Goal: Task Accomplishment & Management: Use online tool/utility

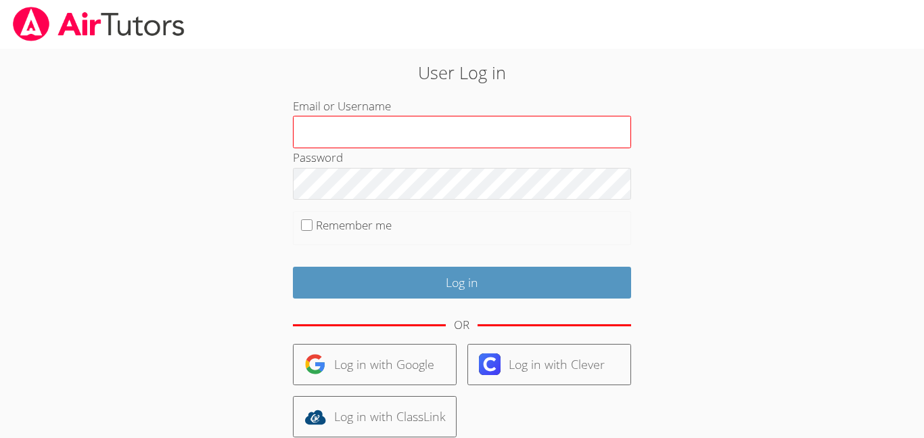
click at [340, 131] on input "Email or Username" at bounding box center [462, 132] width 338 height 32
type input "[EMAIL_ADDRESS][DOMAIN_NAME]"
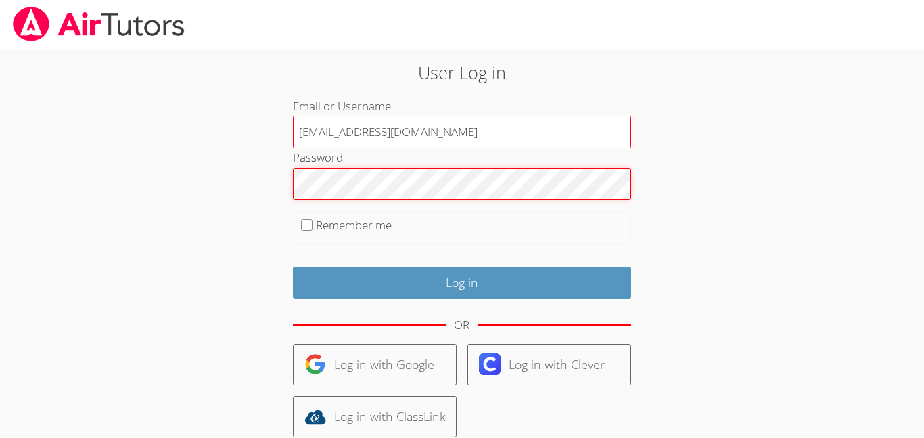
click at [293, 267] on input "Log in" at bounding box center [462, 283] width 338 height 32
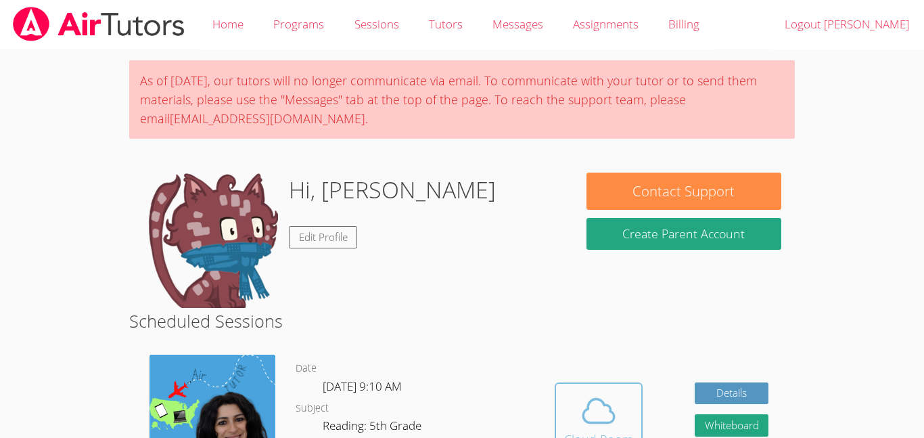
click at [566, 399] on span at bounding box center [598, 411] width 69 height 38
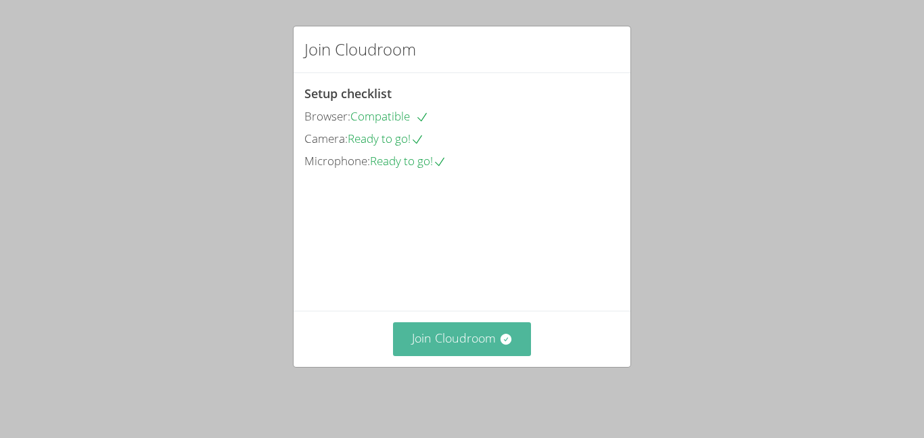
click at [493, 347] on button "Join Cloudroom" at bounding box center [462, 338] width 139 height 33
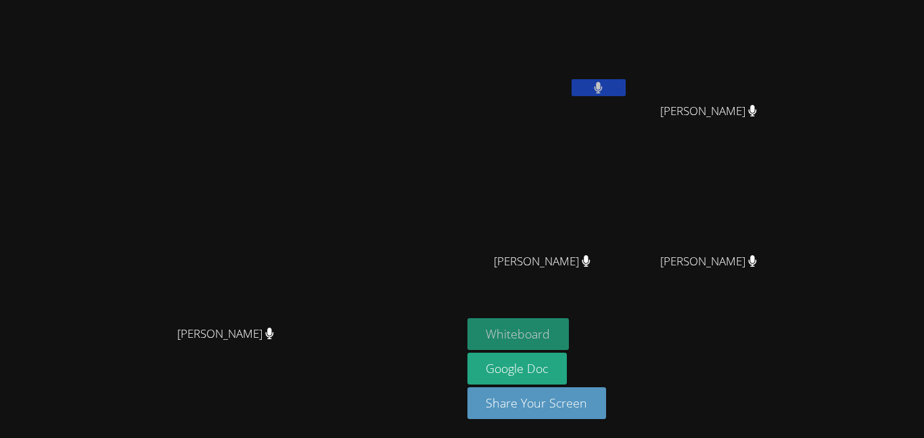
click at [570, 326] on button "Whiteboard" at bounding box center [519, 334] width 102 height 32
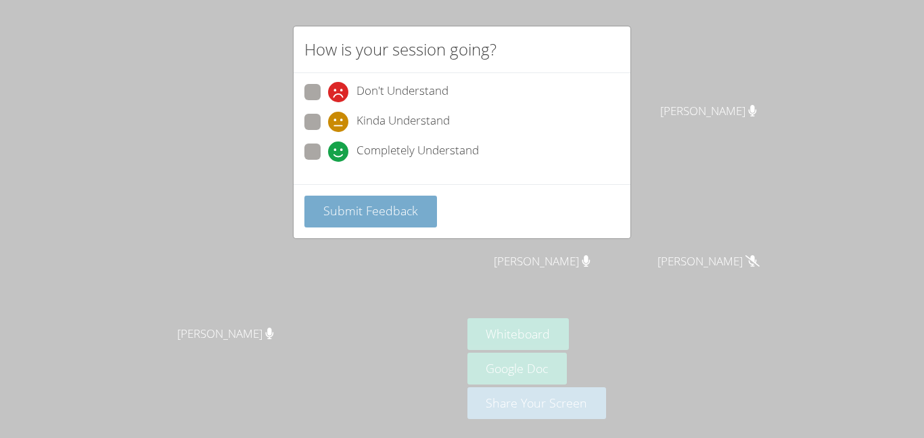
click at [399, 204] on span "Submit Feedback" at bounding box center [370, 210] width 95 height 16
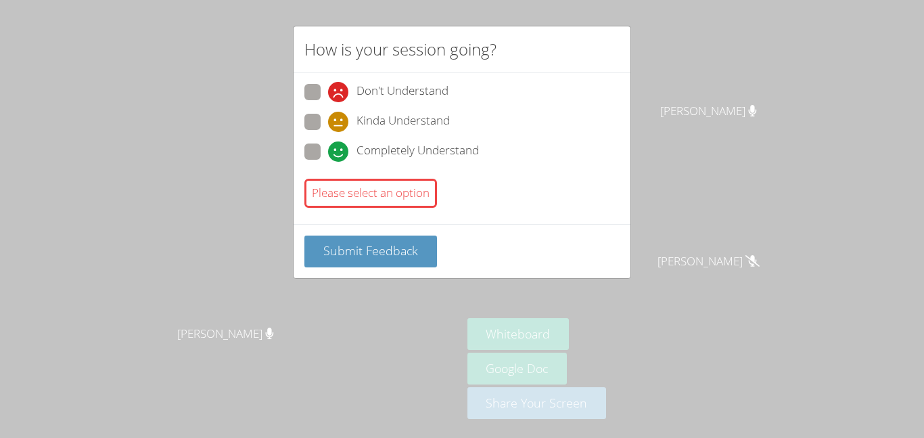
click at [328, 162] on span at bounding box center [328, 162] width 0 height 0
click at [328, 154] on input "Completely Understand" at bounding box center [334, 149] width 12 height 12
radio input "true"
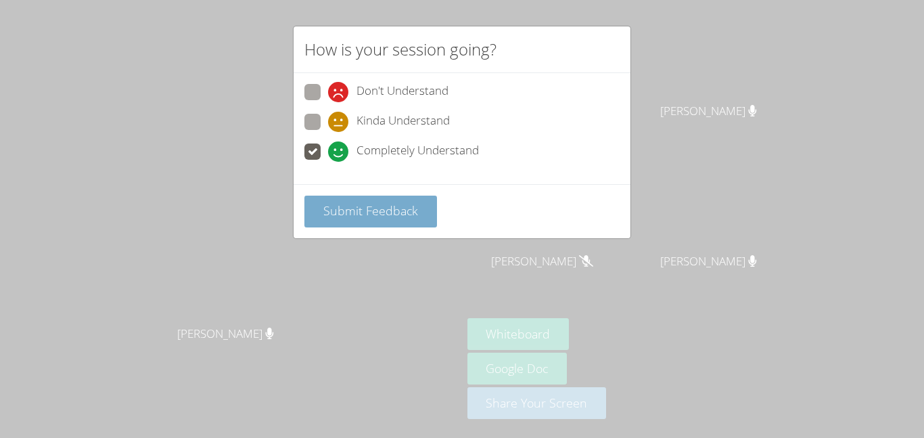
click at [353, 224] on button "Submit Feedback" at bounding box center [370, 212] width 133 height 32
